Goal: Task Accomplishment & Management: Manage account settings

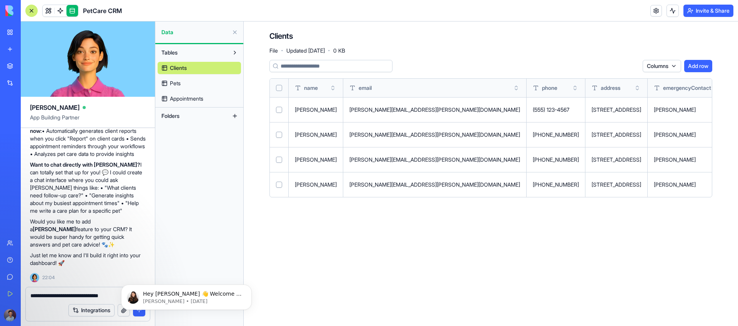
scroll to position [1091, 0]
click at [241, 238] on div "Tables Clients Pets Appointments Folders" at bounding box center [199, 185] width 88 height 282
click at [6, 14] on img at bounding box center [29, 10] width 48 height 11
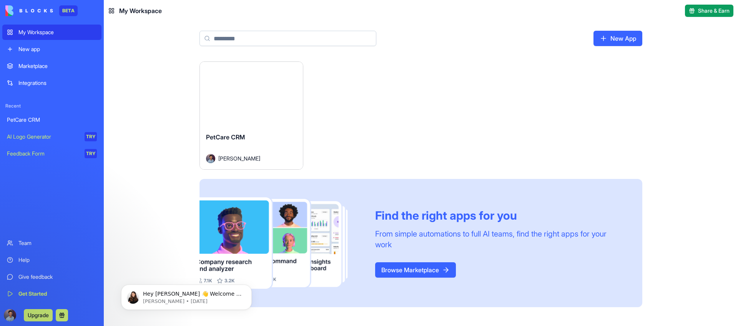
click at [39, 142] on link "AI Logo Generator TRY" at bounding box center [51, 136] width 99 height 15
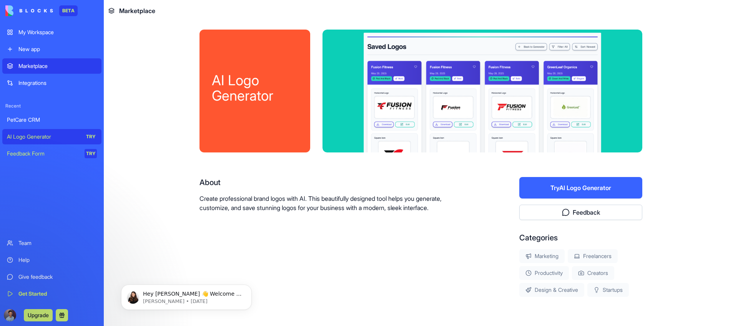
scroll to position [2, 0]
click at [553, 190] on button "Try AI Logo Generator" at bounding box center [581, 188] width 123 height 22
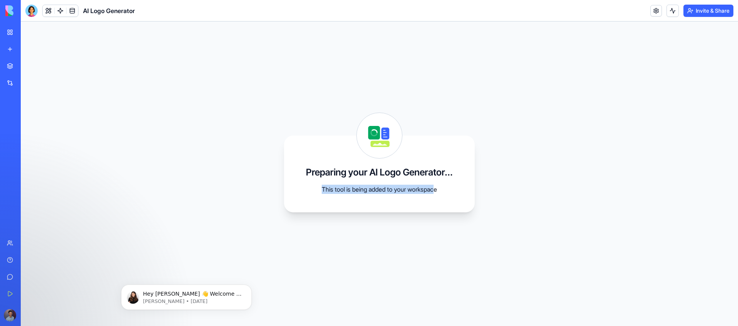
drag, startPoint x: 317, startPoint y: 189, endPoint x: 438, endPoint y: 191, distance: 120.4
click at [438, 191] on p "This tool is being added to your workspace" at bounding box center [380, 189] width 154 height 9
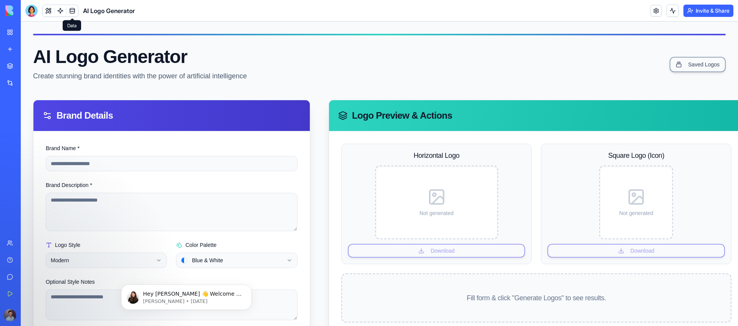
click at [70, 11] on link at bounding box center [73, 11] width 12 height 12
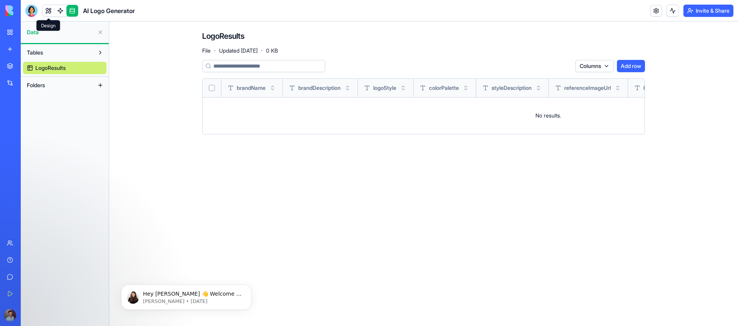
click at [49, 10] on link at bounding box center [49, 11] width 12 height 12
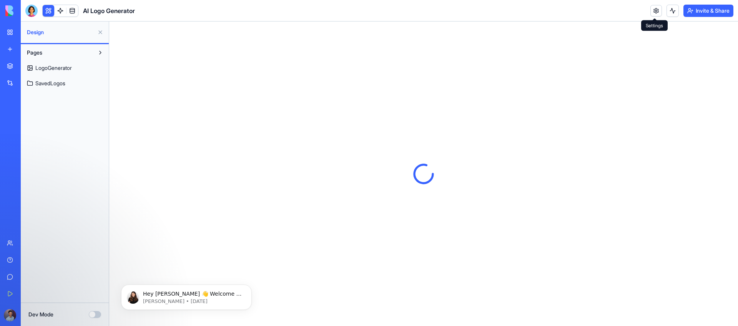
click at [651, 12] on link at bounding box center [657, 11] width 12 height 12
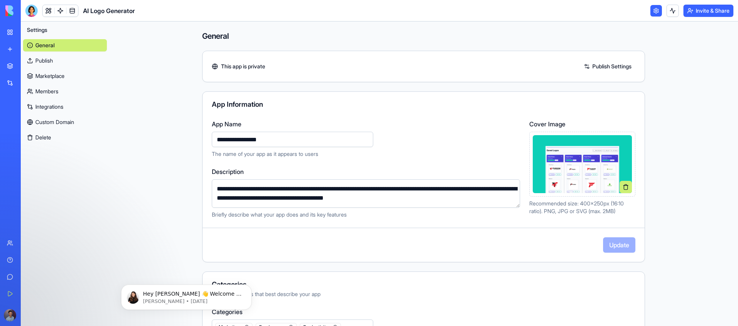
click at [57, 93] on link "Members" at bounding box center [65, 91] width 84 height 12
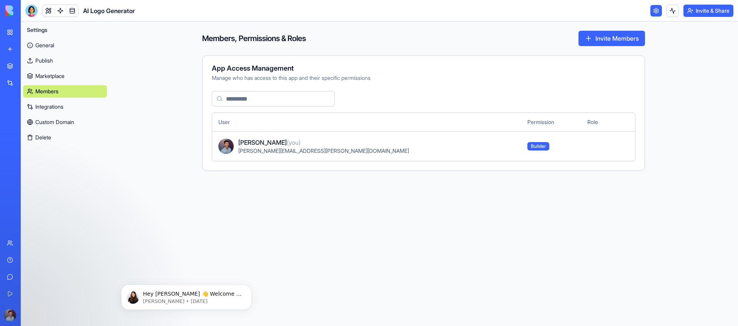
click at [53, 77] on link "Marketplace" at bounding box center [65, 76] width 84 height 12
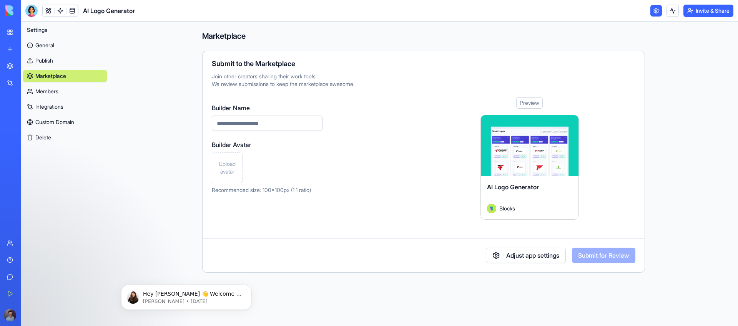
click at [38, 41] on link "General" at bounding box center [65, 45] width 84 height 12
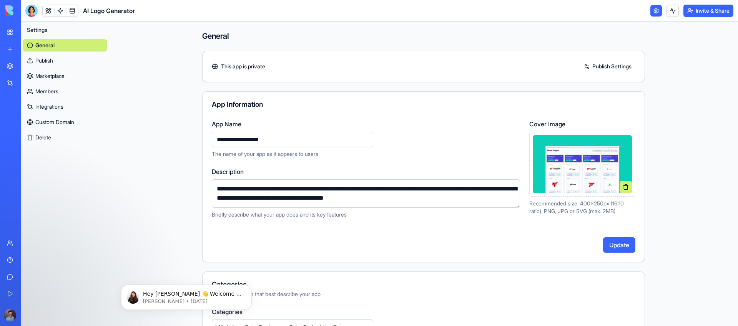
type input "**********"
click at [160, 144] on main "**********" at bounding box center [423, 174] width 629 height 305
click at [603, 244] on button "Update" at bounding box center [619, 245] width 32 height 15
click at [33, 124] on link "PetCare CRM" at bounding box center [17, 119] width 31 height 15
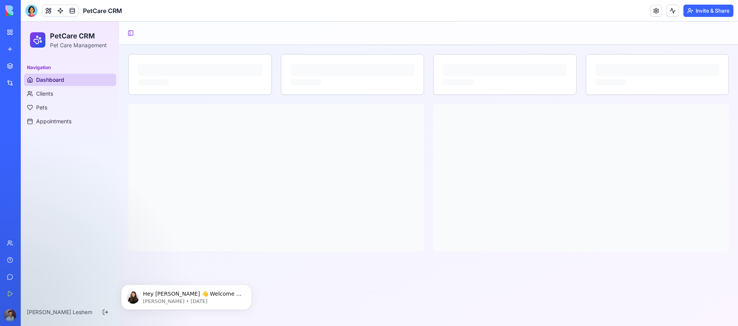
click at [28, 133] on div "AI Logo Generator" at bounding box center [18, 137] width 22 height 8
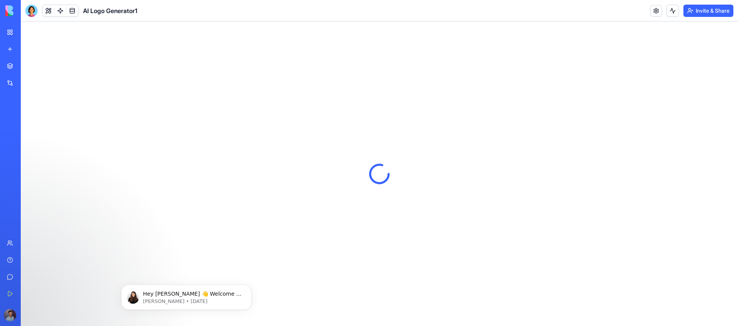
click at [28, 118] on div "PetCare CRM" at bounding box center [18, 120] width 22 height 8
click at [165, 129] on div at bounding box center [380, 174] width 718 height 305
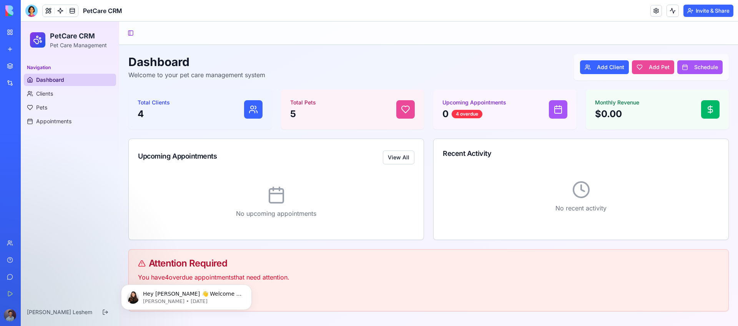
click at [84, 188] on div "Navigation Dashboard Clients Pets Appointments" at bounding box center [70, 178] width 98 height 240
